Goal: Task Accomplishment & Management: Manage account settings

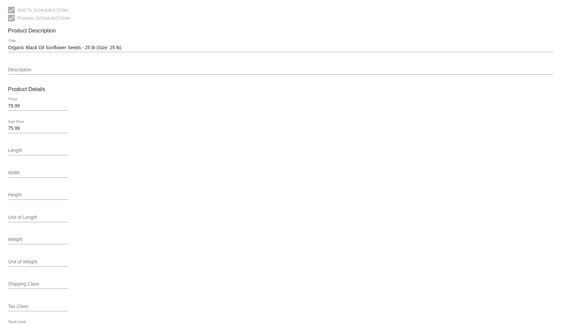
scroll to position [201, 0]
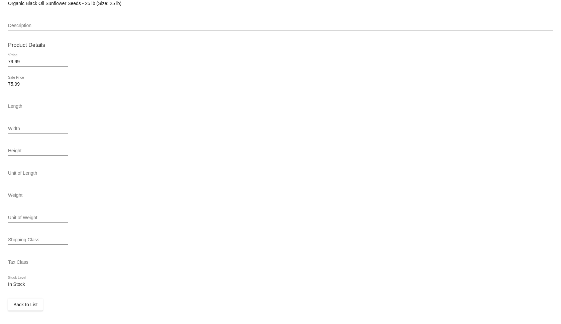
click at [45, 62] on input "79.99" at bounding box center [38, 61] width 60 height 5
click at [28, 60] on input "79.99" at bounding box center [38, 61] width 60 height 5
drag, startPoint x: 15, startPoint y: 61, endPoint x: 12, endPoint y: 57, distance: 4.8
click at [12, 57] on div "79.99 *Price" at bounding box center [38, 60] width 60 height 13
drag, startPoint x: 12, startPoint y: 57, endPoint x: 37, endPoint y: 58, distance: 24.4
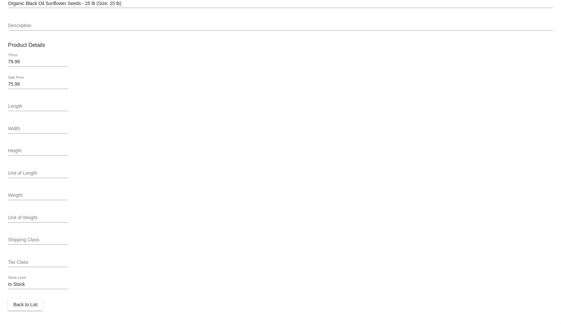
click at [17, 57] on div "79.99 *Price" at bounding box center [38, 60] width 60 height 13
click at [37, 59] on input "79.99" at bounding box center [38, 61] width 60 height 5
click at [35, 57] on div "79.99 *Price" at bounding box center [38, 60] width 60 height 13
drag, startPoint x: 35, startPoint y: 57, endPoint x: 6, endPoint y: 64, distance: 30.3
click at [35, 57] on div "79.99 *Price" at bounding box center [38, 60] width 60 height 13
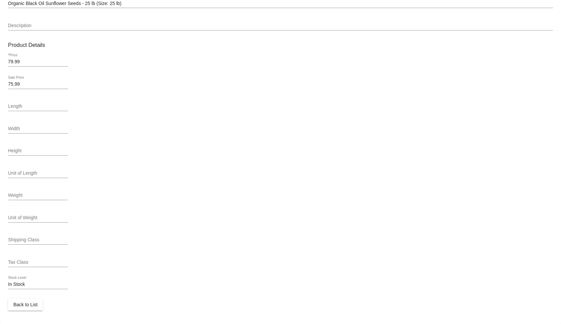
drag, startPoint x: 84, startPoint y: 64, endPoint x: 37, endPoint y: 86, distance: 51.3
click at [84, 64] on div "79.99 *Price" at bounding box center [280, 63] width 545 height 19
click at [29, 82] on input "75.99" at bounding box center [38, 84] width 60 height 5
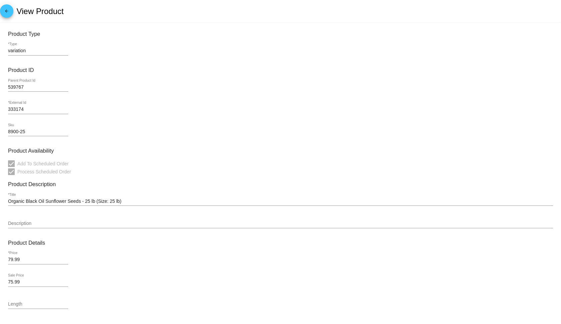
click at [23, 119] on div "333174 *External Id" at bounding box center [38, 110] width 60 height 19
drag, startPoint x: 27, startPoint y: 145, endPoint x: 35, endPoint y: 143, distance: 8.9
click at [27, 145] on mat-card-content "Product Type variation *Type Product ID 539767 Parent Product Id 333174 *Extern…" at bounding box center [280, 269] width 545 height 477
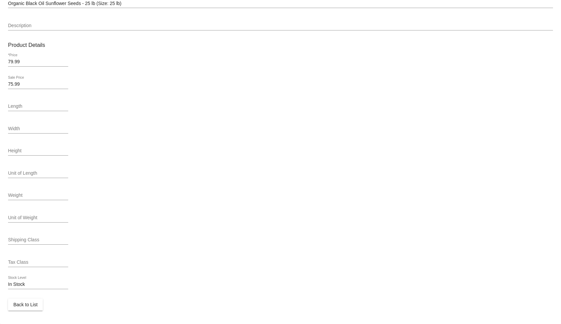
click at [10, 100] on div "Length" at bounding box center [38, 104] width 60 height 13
click at [23, 80] on div "75.99 Sale Price" at bounding box center [38, 82] width 60 height 13
drag, startPoint x: 23, startPoint y: 81, endPoint x: 2, endPoint y: 79, distance: 21.5
click at [2, 79] on mat-card "Product Type variation *Type Product ID 539767 Parent Product Id 333174 *Extern…" at bounding box center [280, 74] width 561 height 499
click at [51, 83] on input "75.99" at bounding box center [38, 84] width 60 height 5
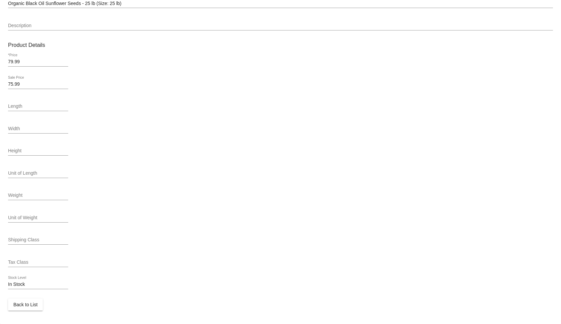
click at [18, 83] on input "75.99" at bounding box center [38, 84] width 60 height 5
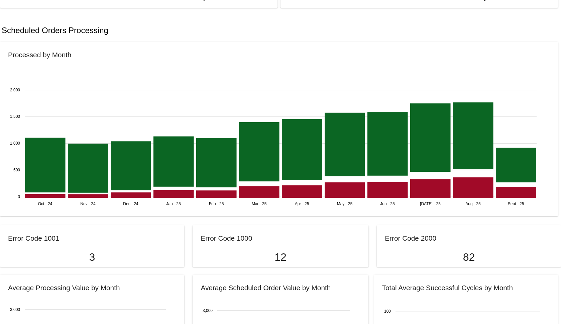
scroll to position [397, 0]
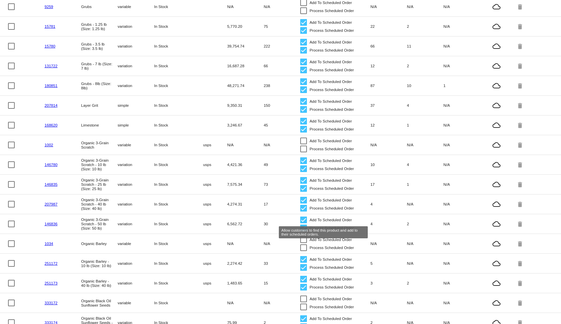
scroll to position [160, 0]
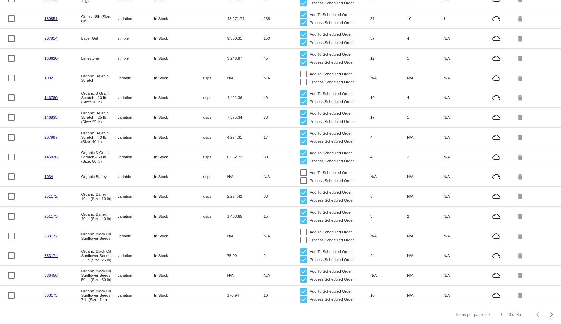
click at [226, 127] on mat-row "207987 Organic 3-Grain Scratch - 40 lb (Size: 40 lb) variation In Stock usps 4,…" at bounding box center [280, 137] width 561 height 20
drag, startPoint x: 262, startPoint y: 130, endPoint x: 220, endPoint y: 130, distance: 41.5
click at [220, 130] on mat-row "207987 Organic 3-Grain Scratch - 40 lb (Size: 40 lb) variation In Stock usps 4,…" at bounding box center [280, 137] width 561 height 20
click at [220, 133] on mat-cell "usps" at bounding box center [209, 137] width 36 height 8
drag, startPoint x: 81, startPoint y: 236, endPoint x: 101, endPoint y: 230, distance: 20.9
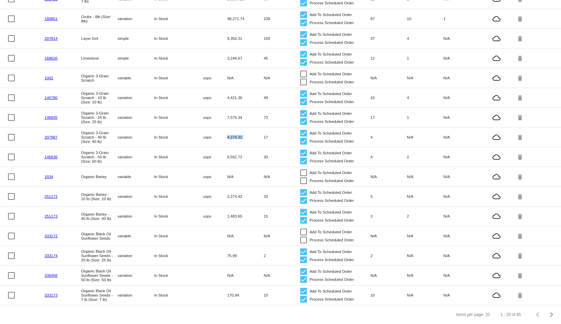
click at [101, 230] on mat-cell "Organic Black Oil Sunflower Seeds" at bounding box center [99, 236] width 36 height 12
drag, startPoint x: 79, startPoint y: 224, endPoint x: 110, endPoint y: 231, distance: 31.8
click at [110, 231] on mat-row "333172 Organic Black Oil Sunflower Seeds variable In Stock N/A N/A Add To Sched…" at bounding box center [280, 236] width 561 height 20
copy mat-cell "Organic Black Oil Sunflower Seeds"
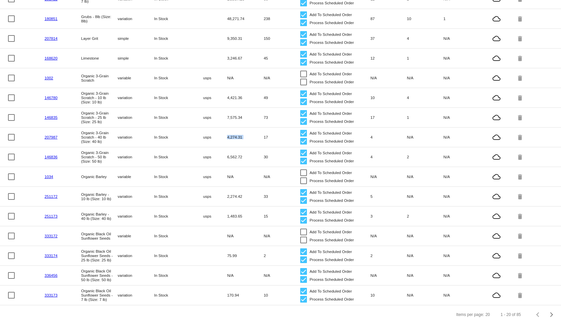
drag, startPoint x: 43, startPoint y: 232, endPoint x: 77, endPoint y: 230, distance: 34.2
click at [77, 230] on mat-row "333172 Organic Black Oil Sunflower Seeds variable In Stock N/A N/A Add To Sched…" at bounding box center [280, 236] width 561 height 20
copy mat-row "333172"
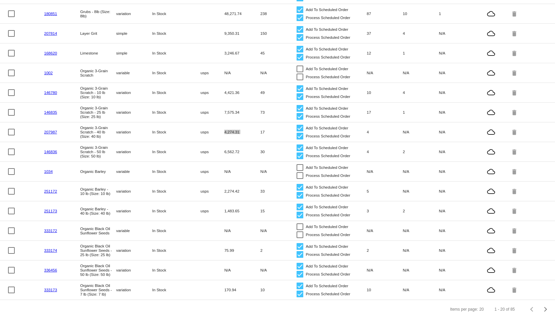
scroll to position [161, 0]
